Goal: Task Accomplishment & Management: Use online tool/utility

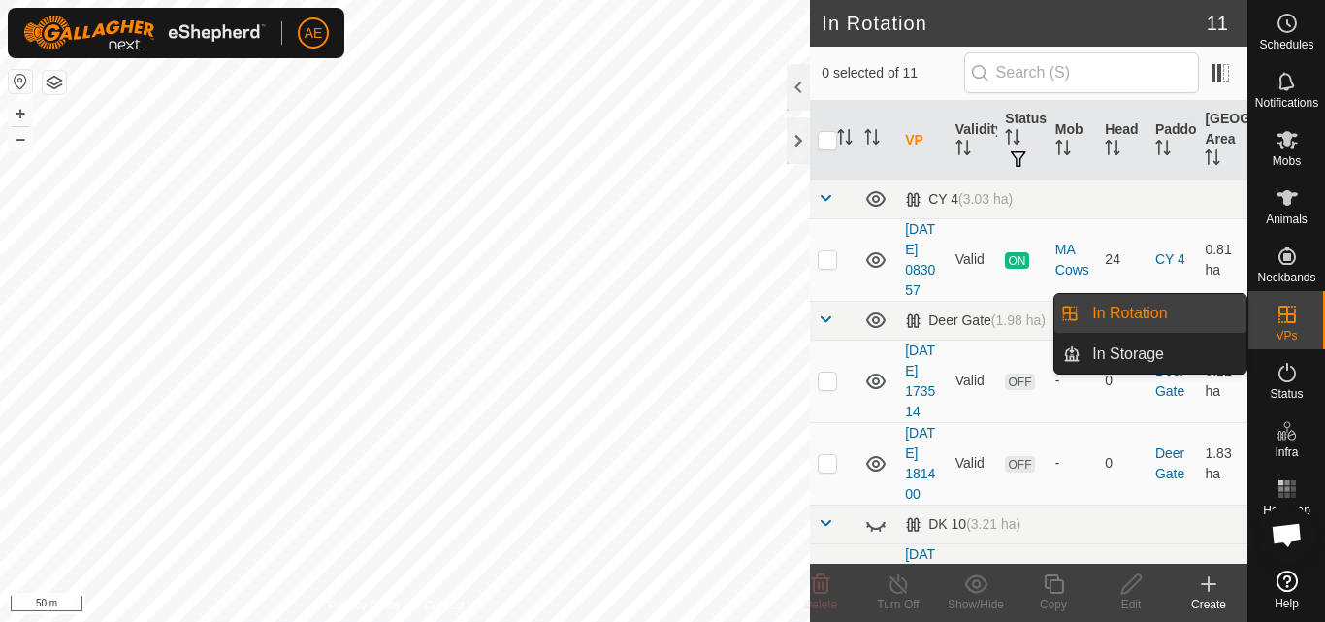
click at [1208, 312] on link "In Rotation" at bounding box center [1164, 313] width 166 height 39
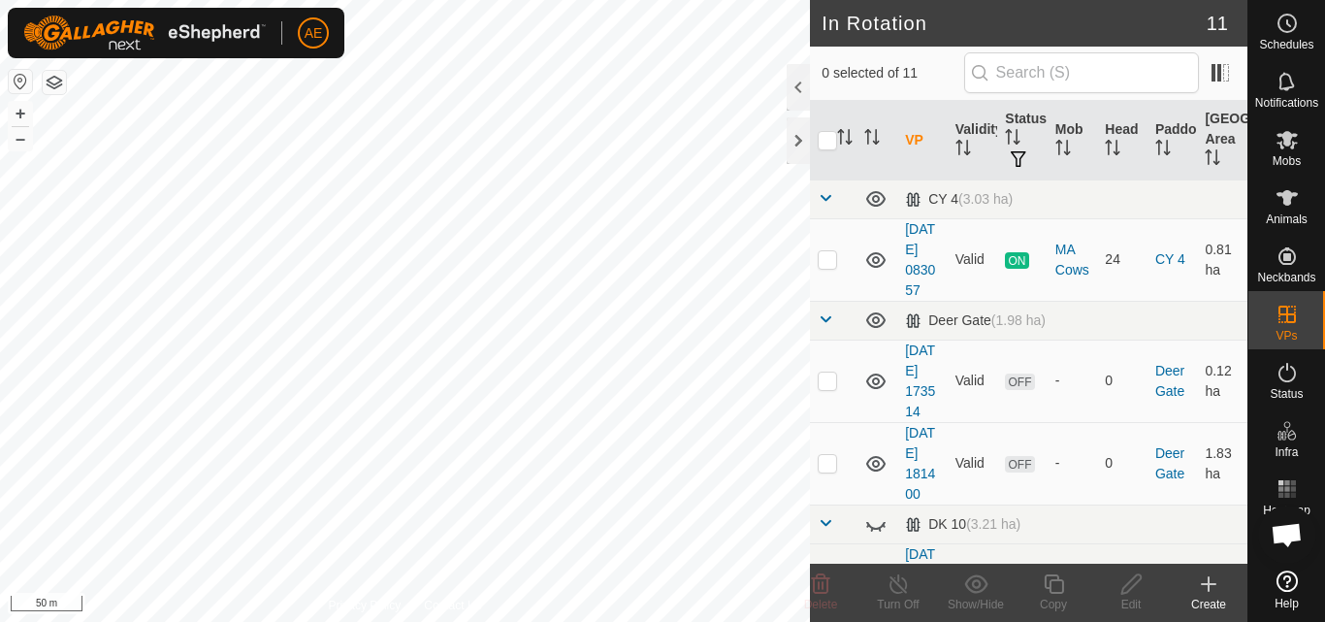
click at [1217, 597] on div "Create" at bounding box center [1209, 604] width 78 height 17
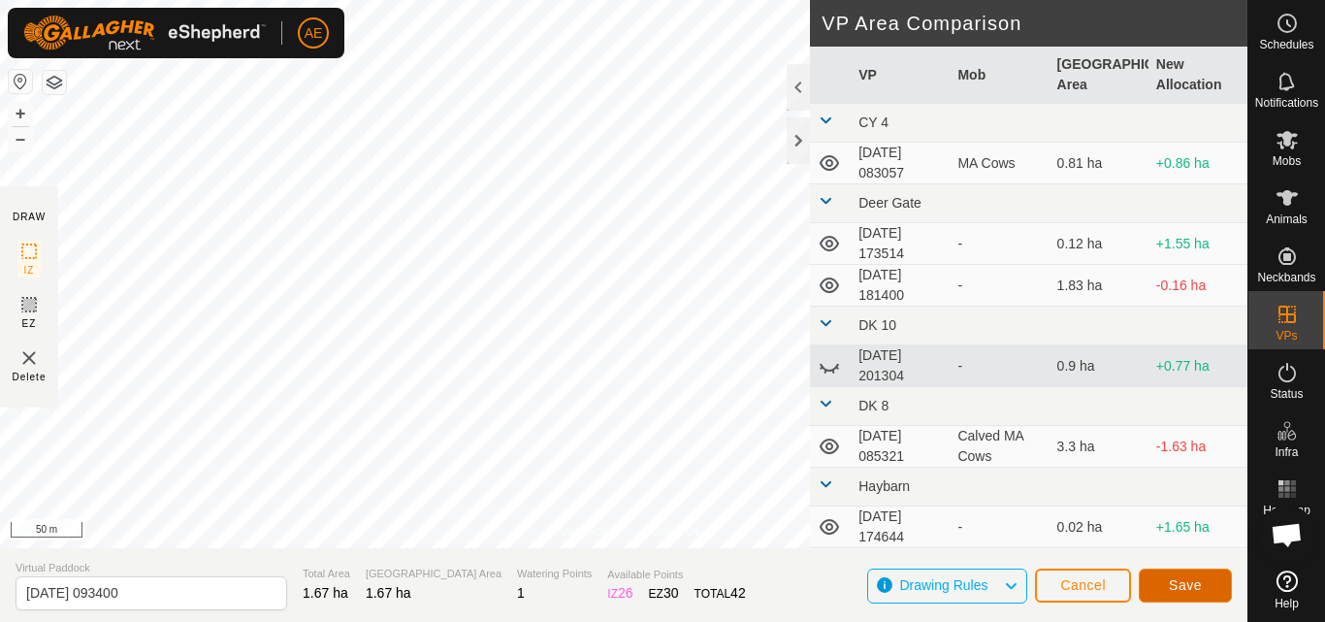
click at [1171, 577] on span "Save" at bounding box center [1185, 585] width 33 height 16
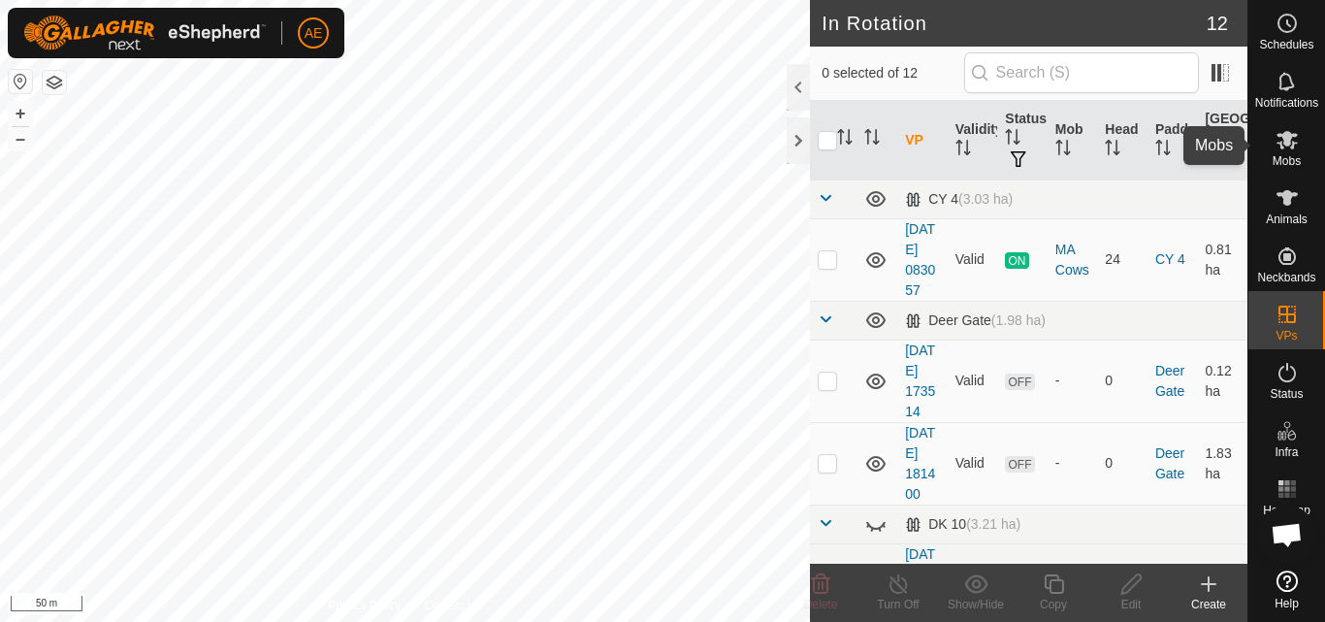
click at [1284, 149] on icon at bounding box center [1287, 139] width 23 height 23
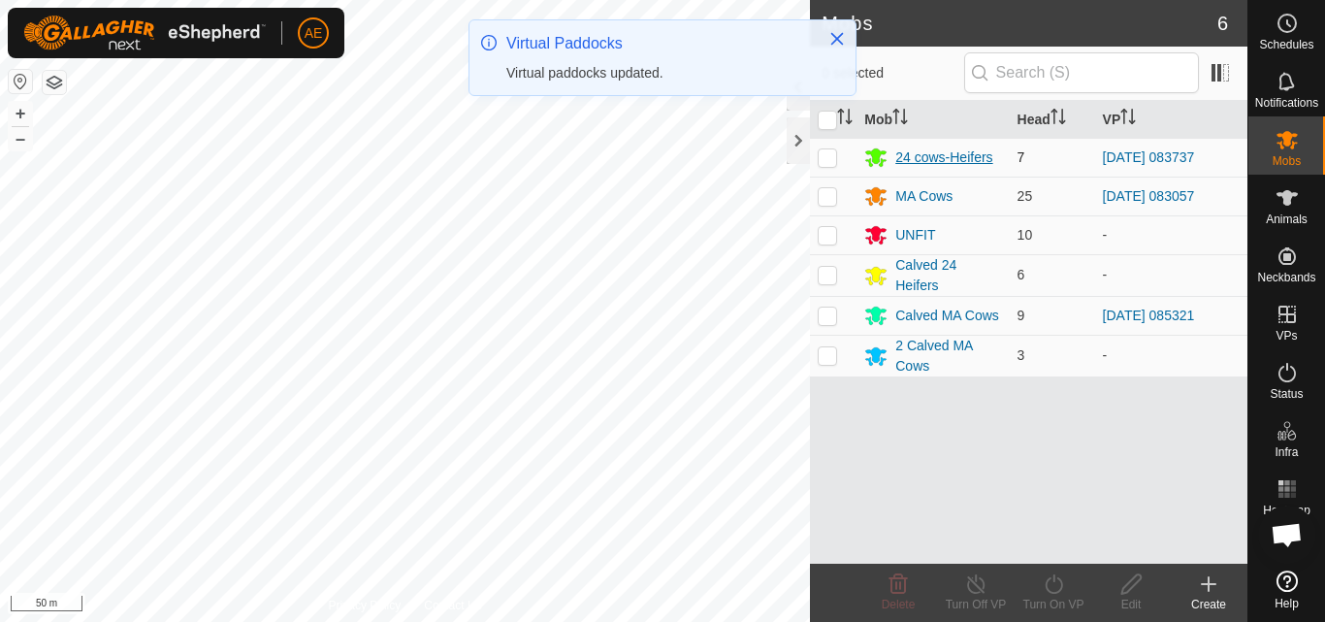
click at [937, 158] on div "24 cows-Heifers" at bounding box center [943, 157] width 97 height 20
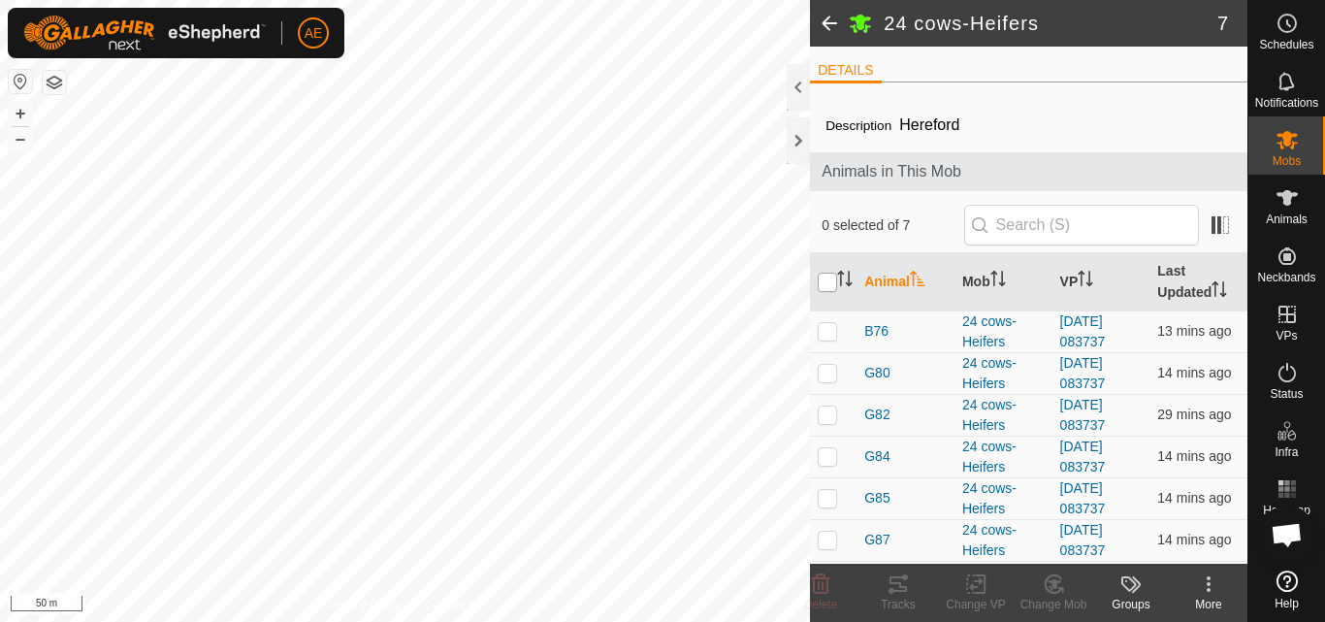
click at [828, 284] on input "checkbox" at bounding box center [827, 282] width 19 height 19
checkbox input "true"
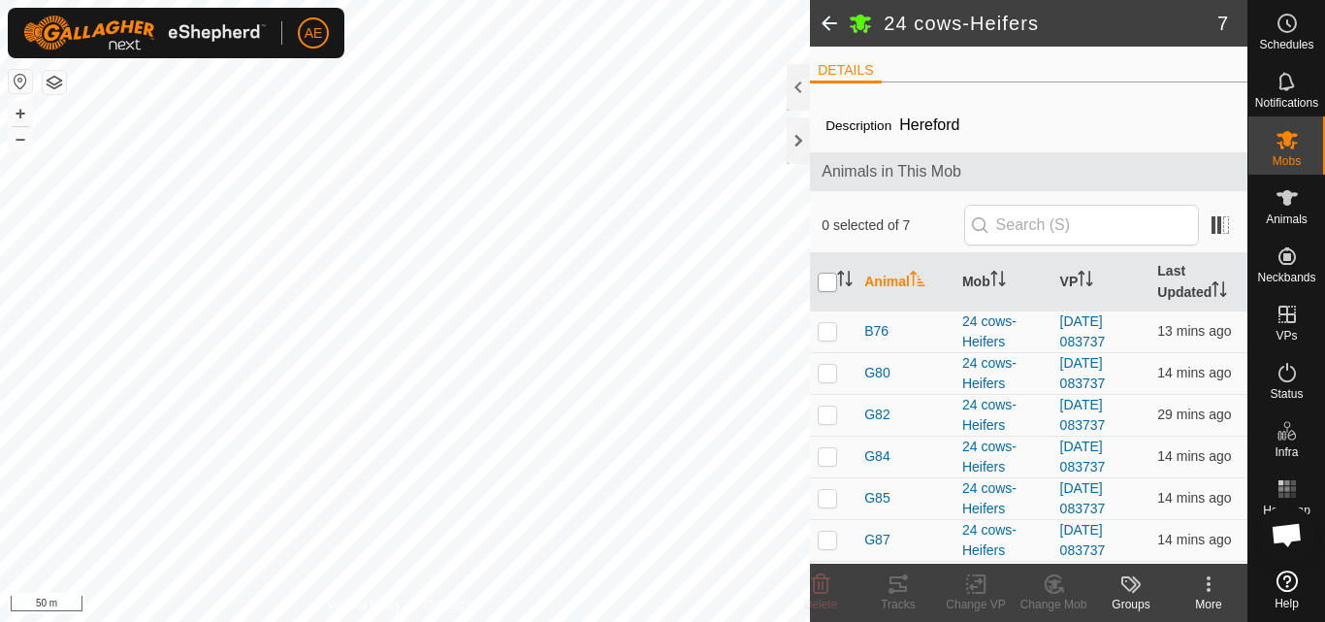
checkbox input "true"
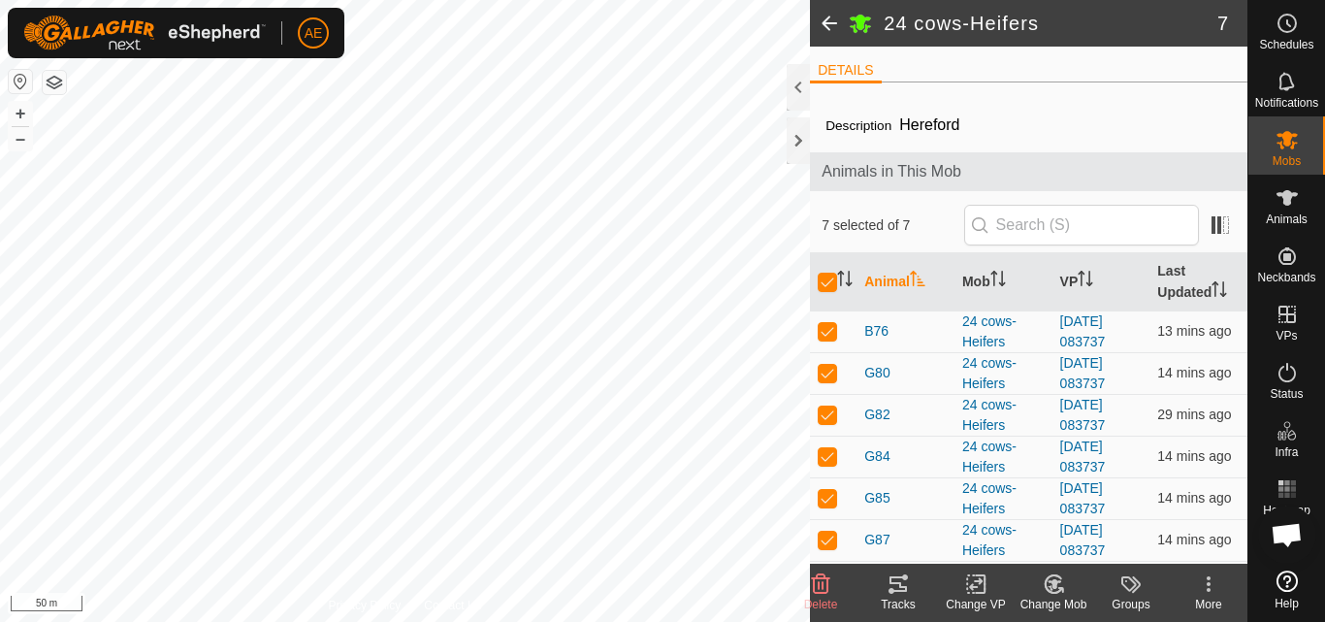
click at [977, 593] on icon at bounding box center [980, 583] width 9 height 17
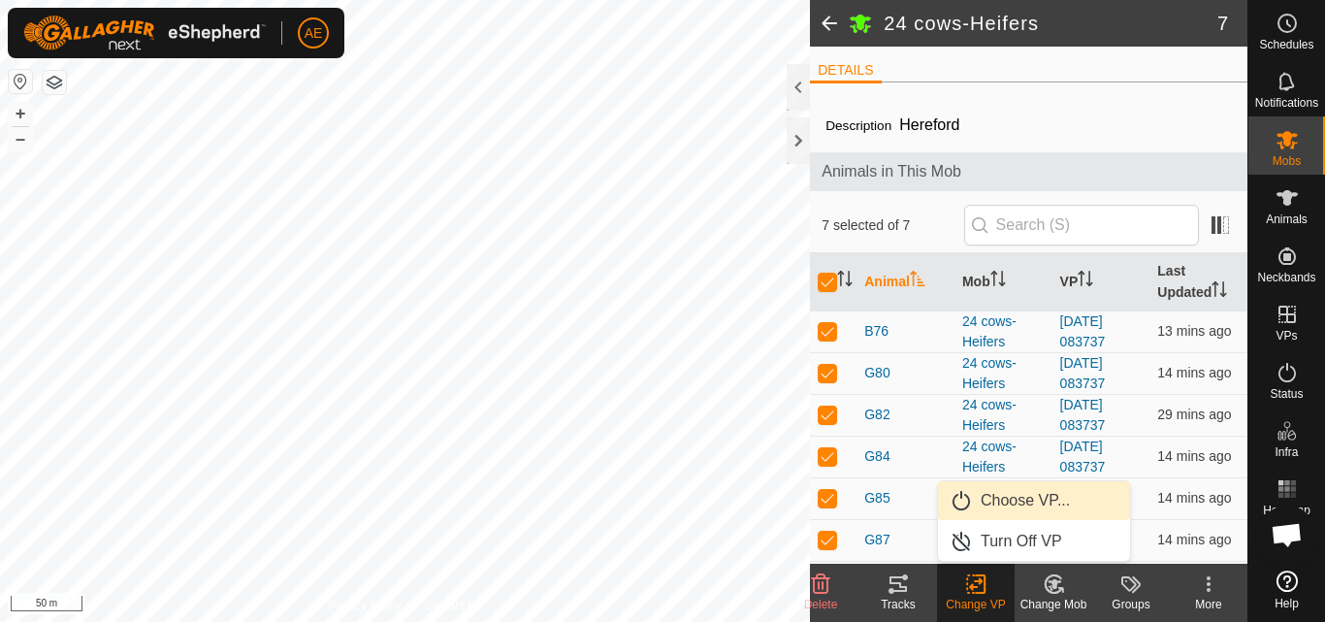
click at [993, 498] on link "Choose VP..." at bounding box center [1034, 500] width 192 height 39
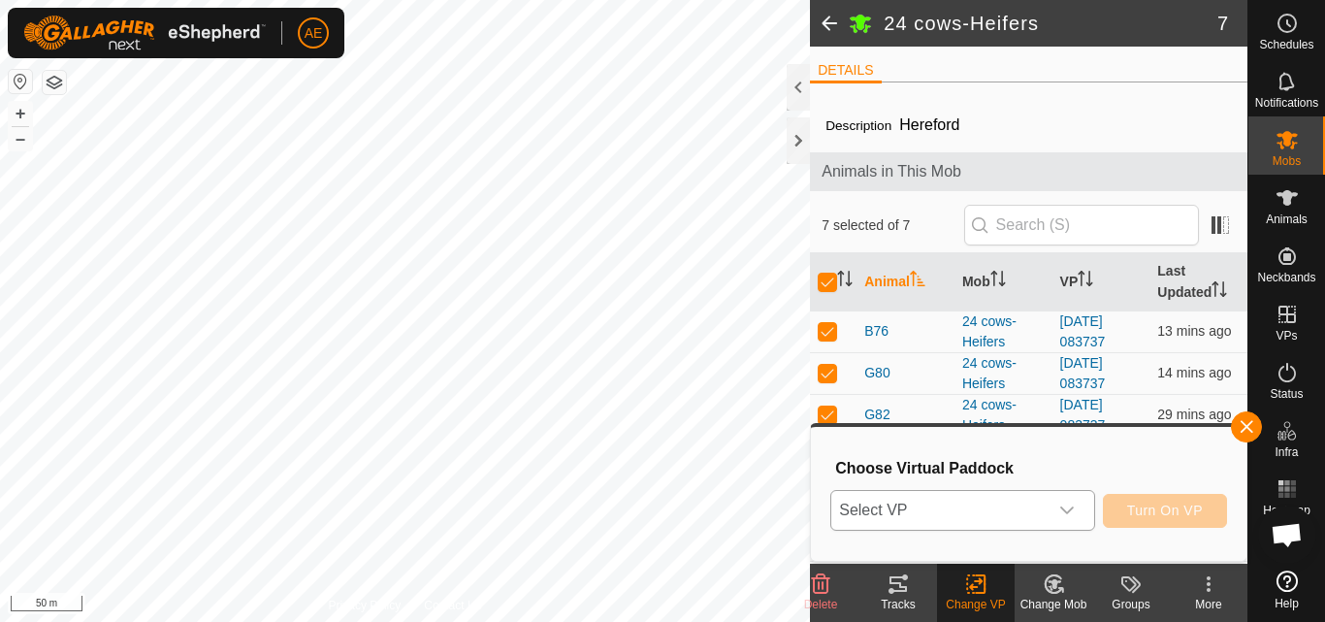
click at [1068, 511] on icon "dropdown trigger" at bounding box center [1067, 510] width 14 height 8
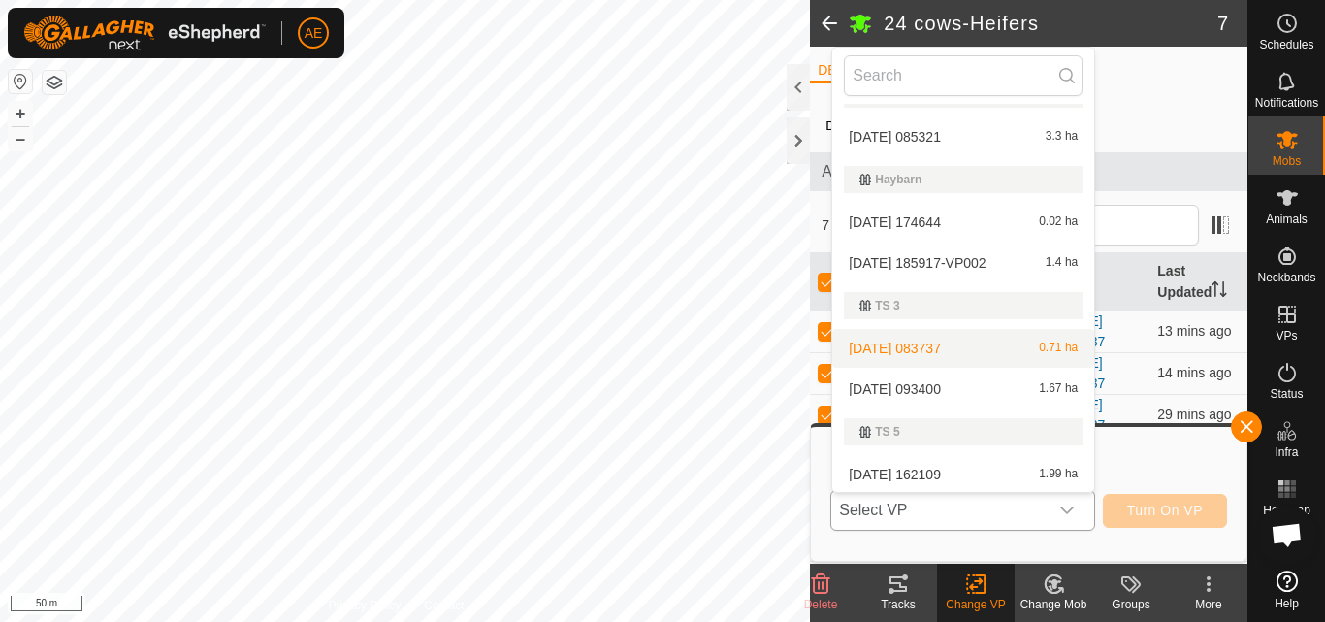
scroll to position [331, 0]
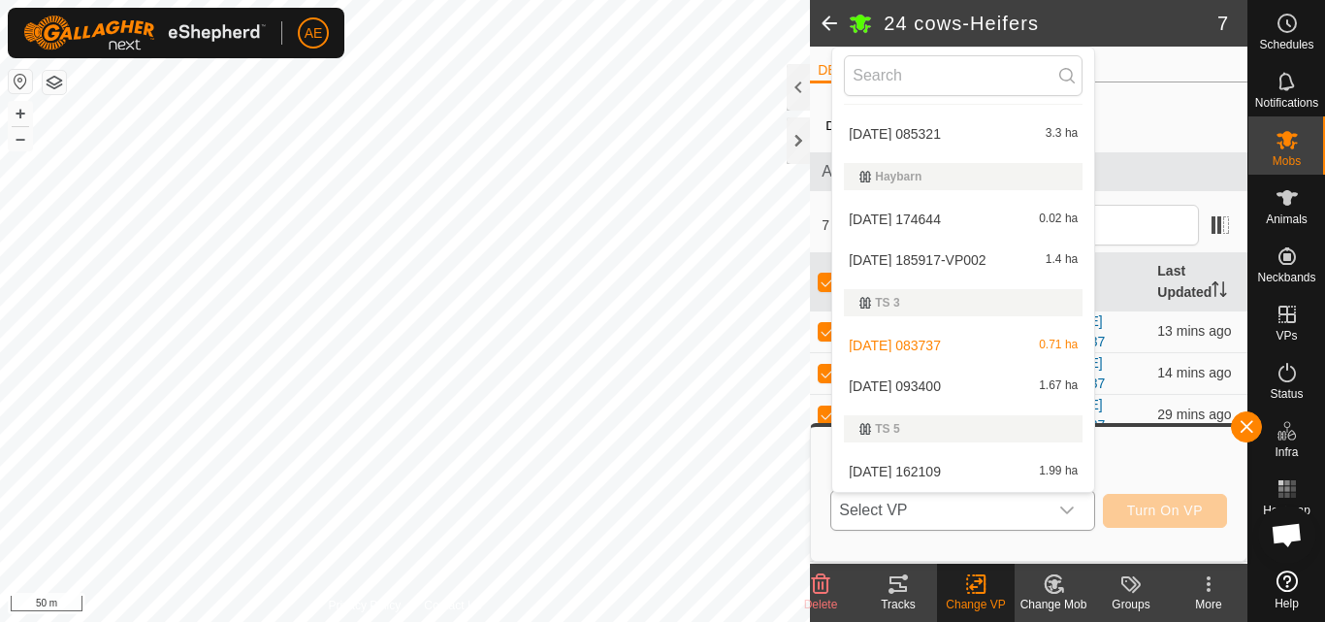
click at [948, 383] on li "[DATE] 093400 1.67 ha" at bounding box center [963, 386] width 262 height 39
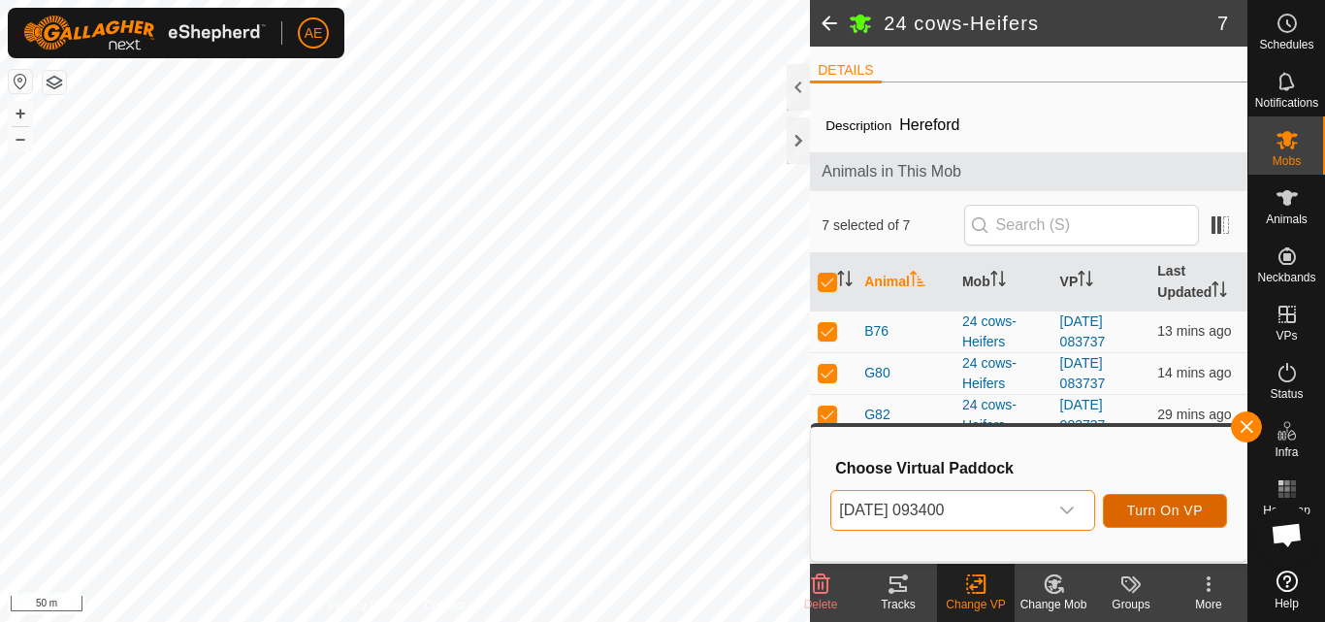
click at [1183, 506] on span "Turn On VP" at bounding box center [1165, 510] width 76 height 16
